Goal: Contribute content: Add original content to the website for others to see

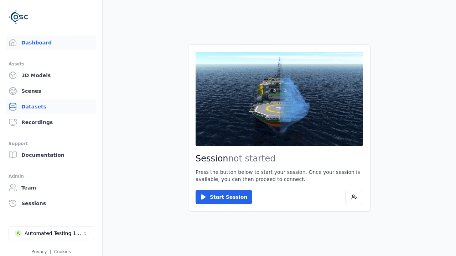
click at [51, 107] on link "Datasets" at bounding box center [51, 107] width 91 height 14
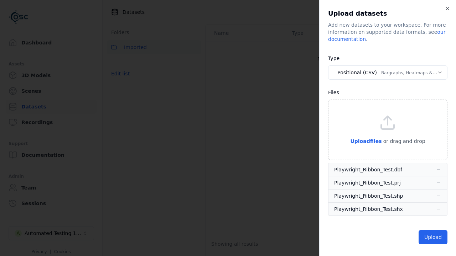
click at [387, 73] on button "Positional (CSV) Bargraphs, Heatmaps & Pins" at bounding box center [387, 72] width 119 height 14
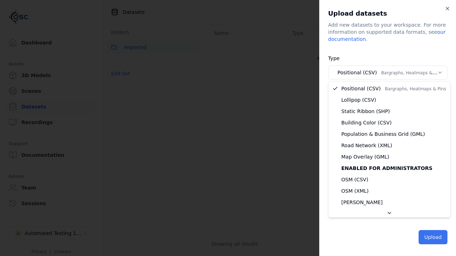
select select "*****"
click at [433, 237] on button "Upload" at bounding box center [432, 237] width 29 height 14
